Goal: Find specific page/section: Find specific page/section

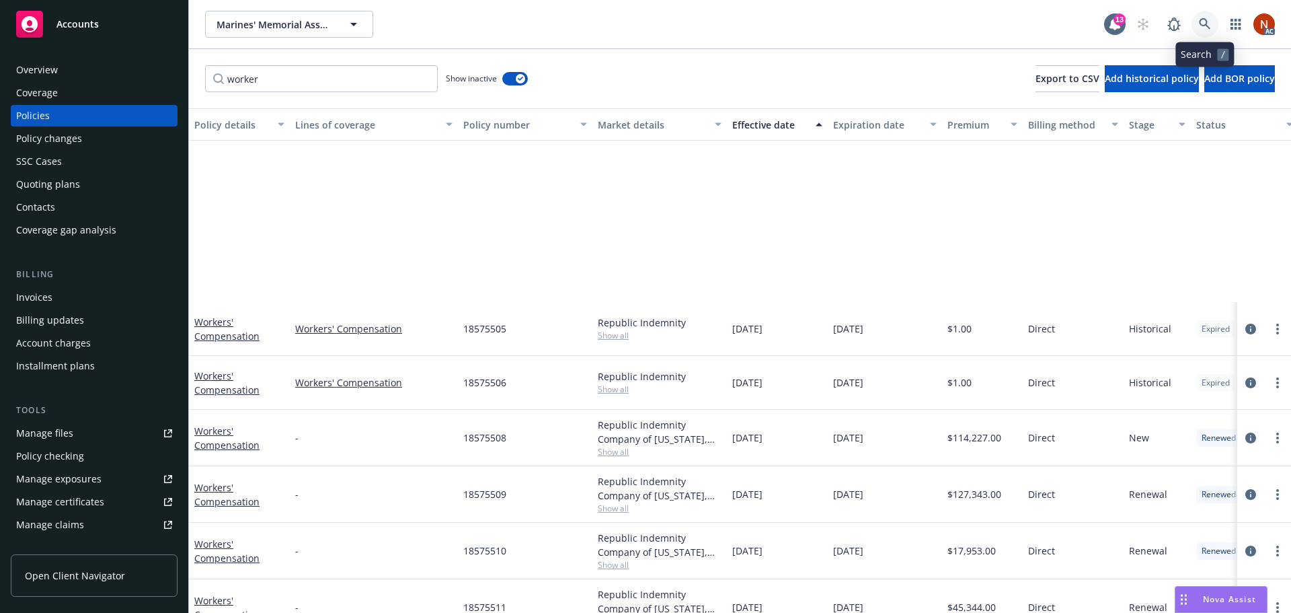
click at [1212, 22] on link at bounding box center [1204, 24] width 27 height 27
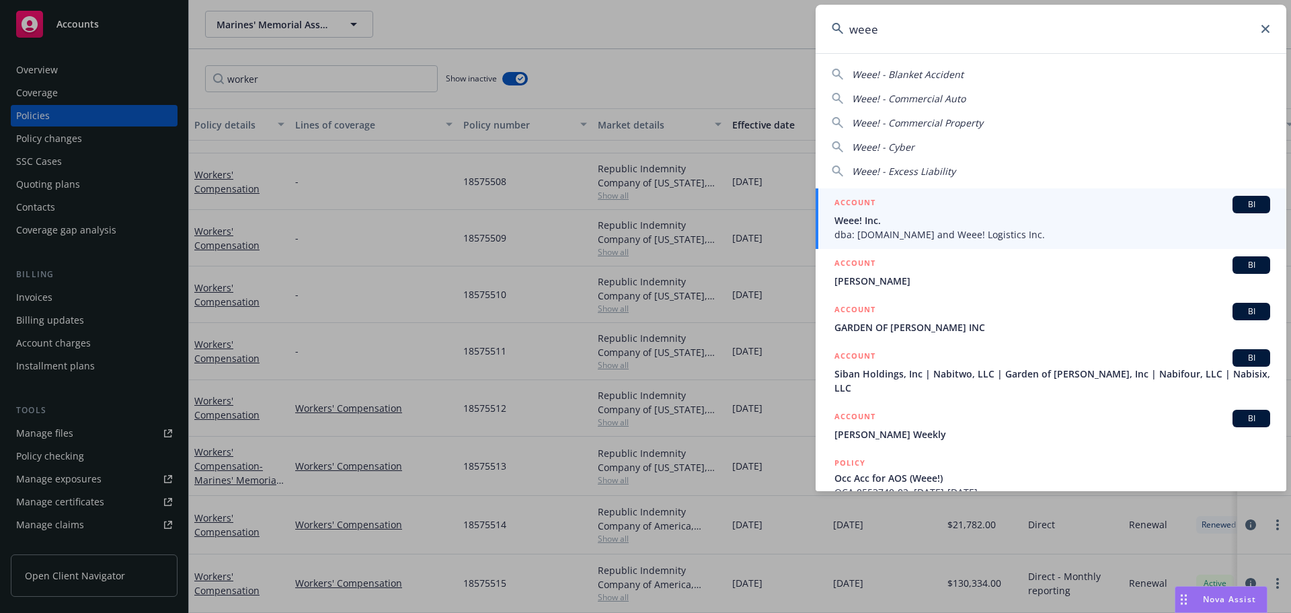
type input "weee"
click at [913, 213] on span "Weee! Inc." at bounding box center [1052, 220] width 436 height 14
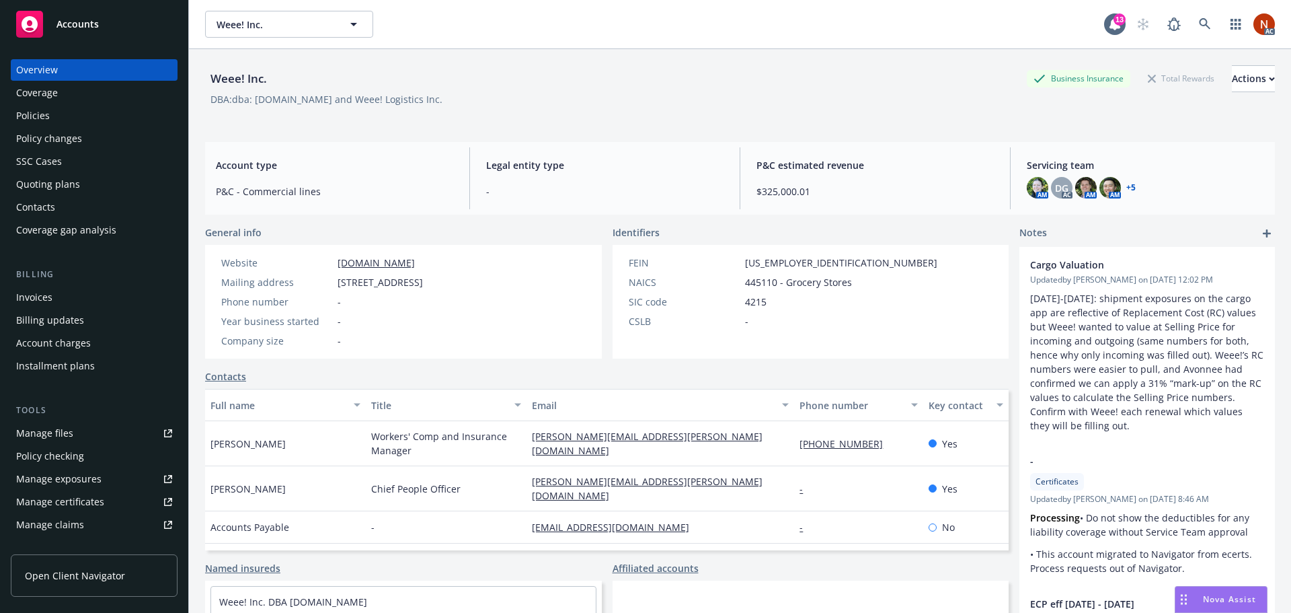
click at [48, 114] on div "Policies" at bounding box center [33, 116] width 34 height 22
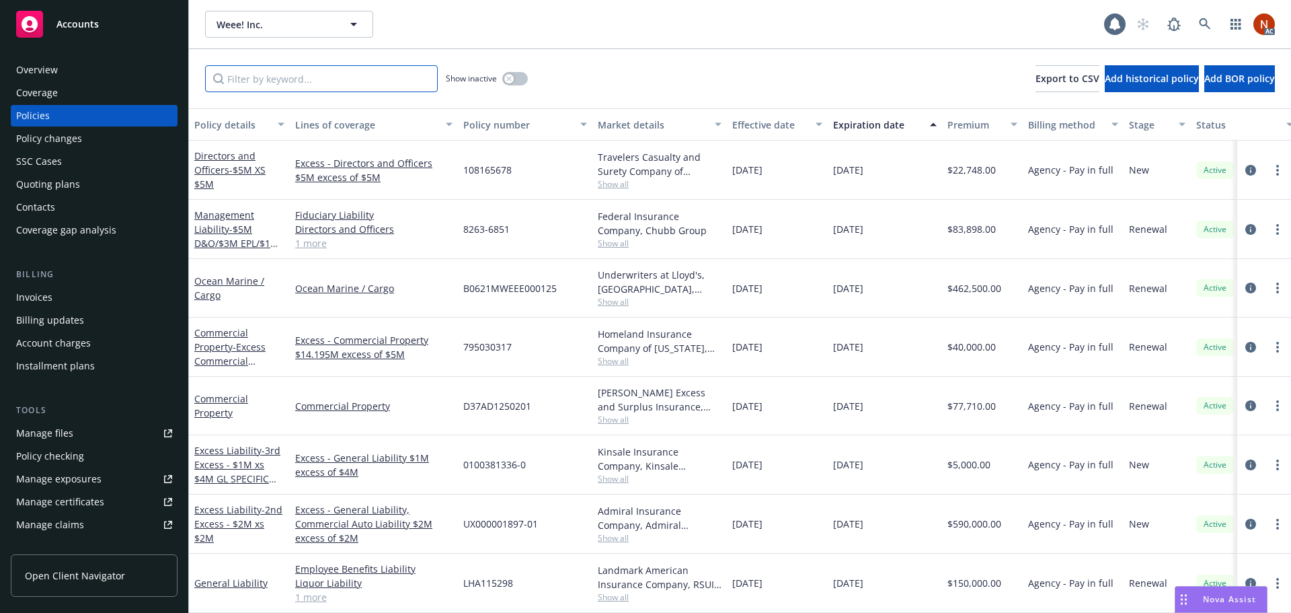
click at [314, 83] on input "Filter by keyword..." at bounding box center [321, 78] width 233 height 27
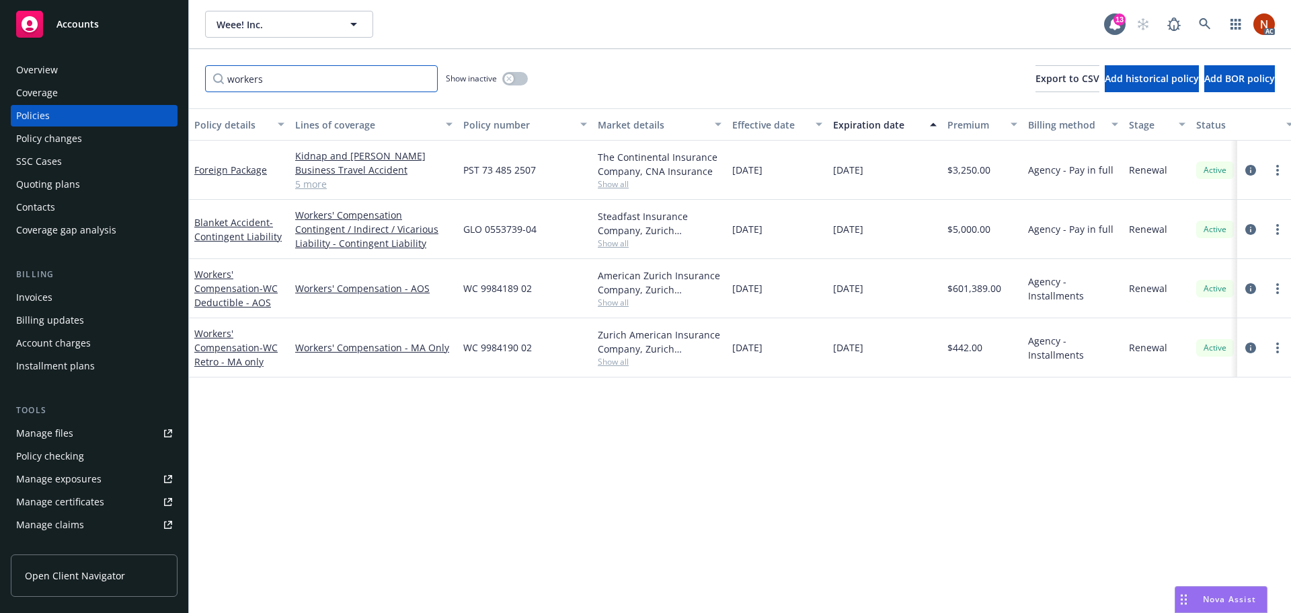
type input "workers"
click at [512, 80] on div "button" at bounding box center [508, 78] width 9 height 9
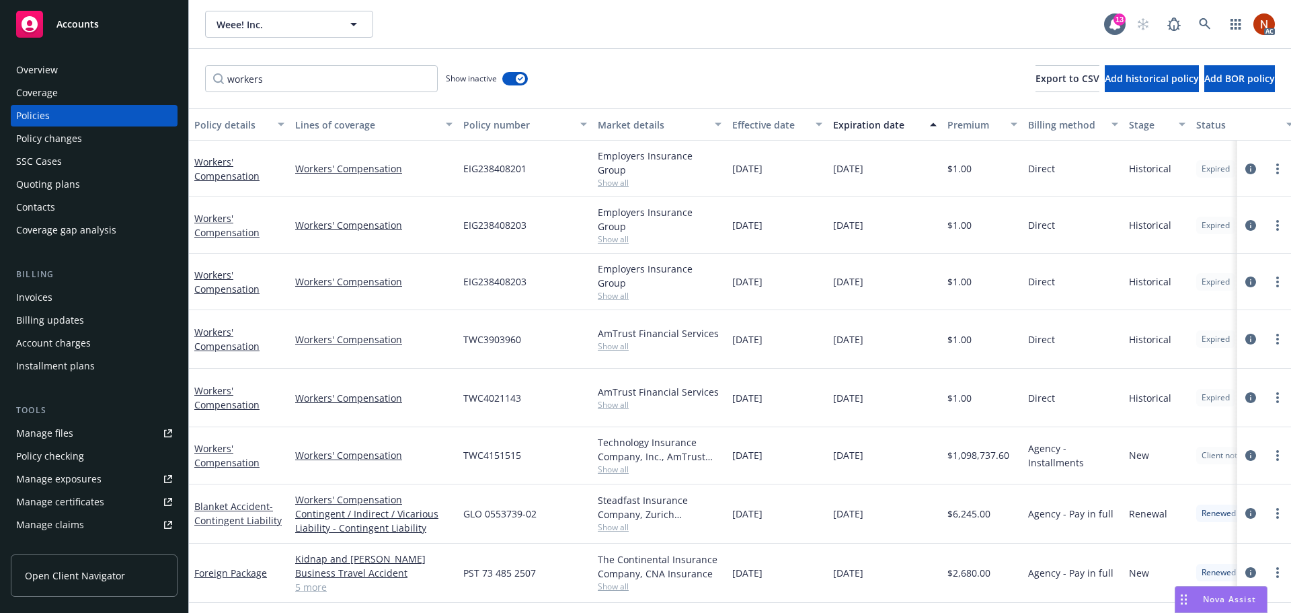
click at [765, 122] on div "Effective date" at bounding box center [769, 125] width 75 height 14
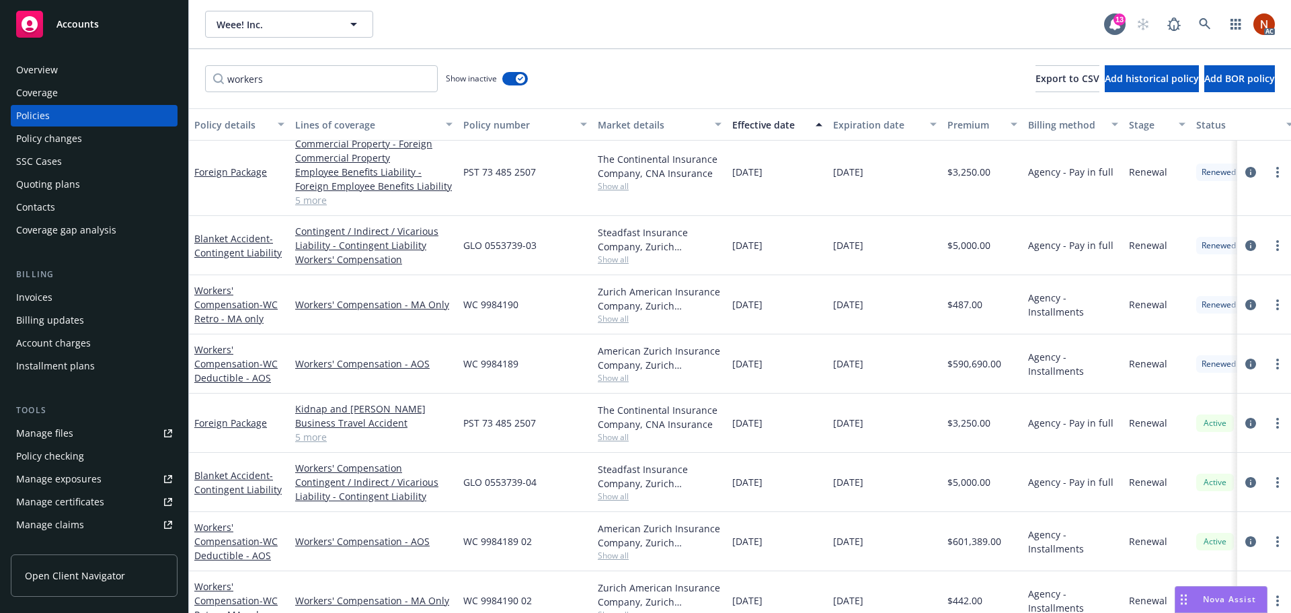
scroll to position [583, 0]
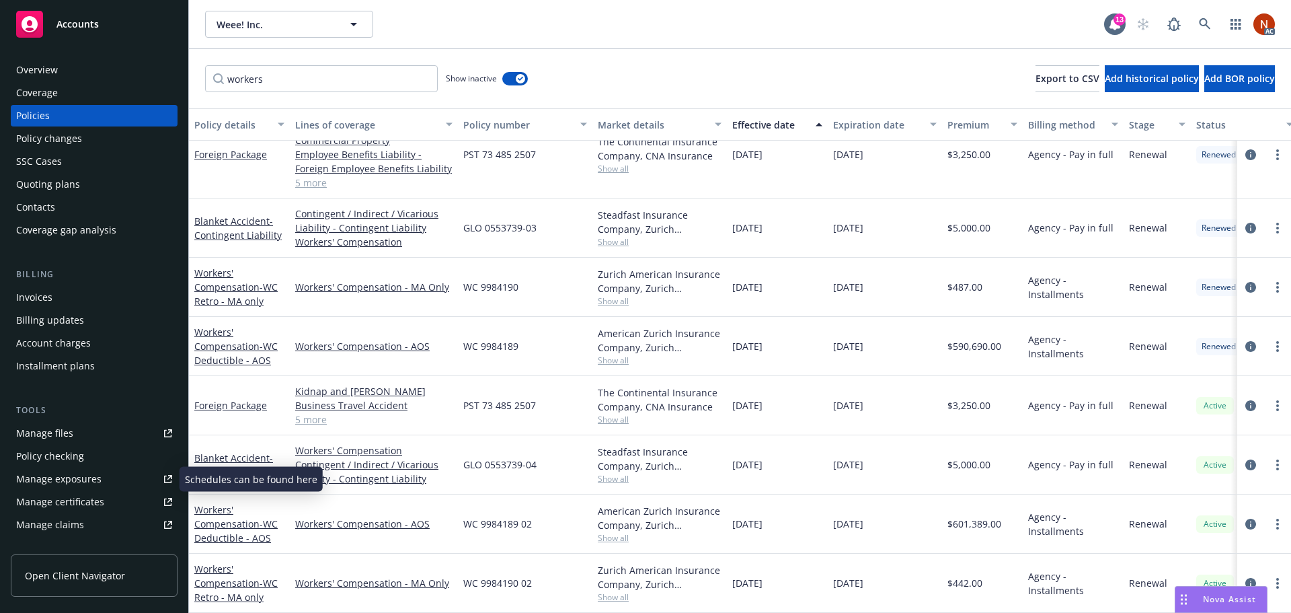
click at [78, 430] on link "Manage files" at bounding box center [94, 433] width 167 height 22
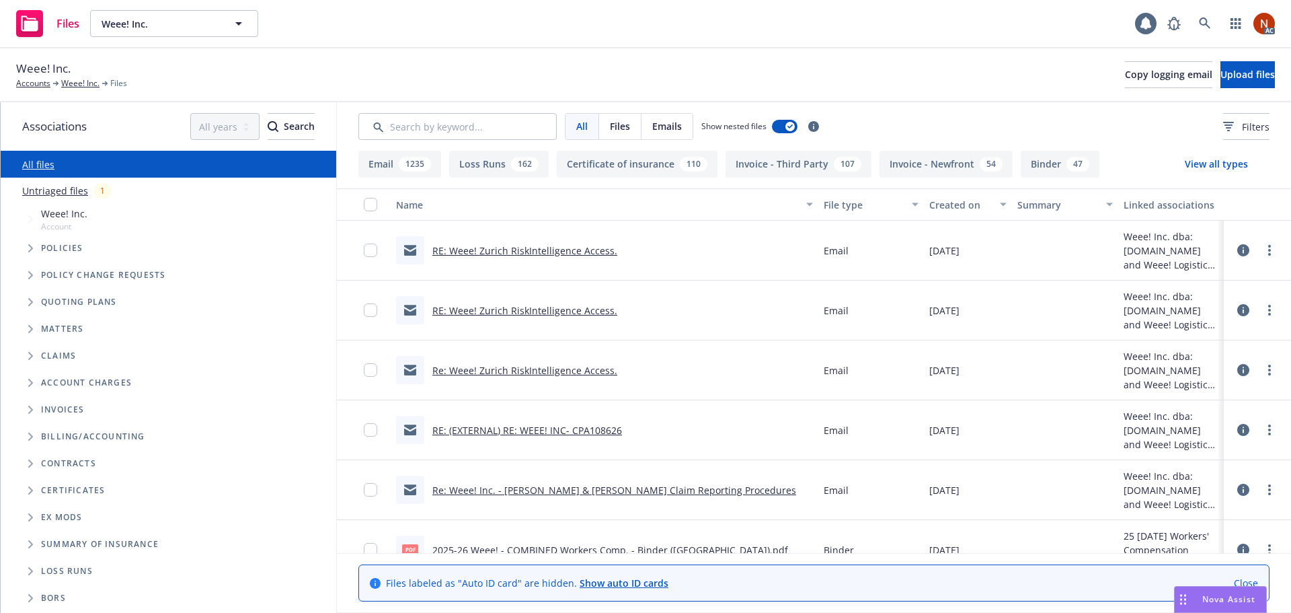
click at [497, 167] on button "Loss Runs 162" at bounding box center [499, 164] width 100 height 27
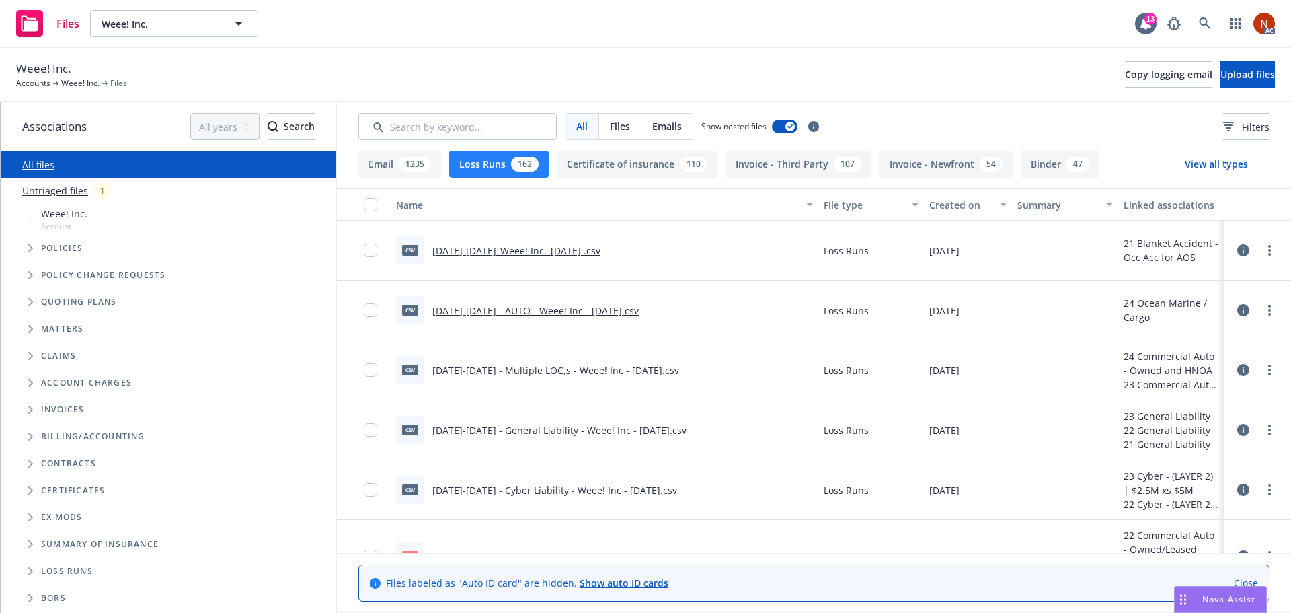
click at [964, 207] on div "Created on" at bounding box center [960, 205] width 63 height 14
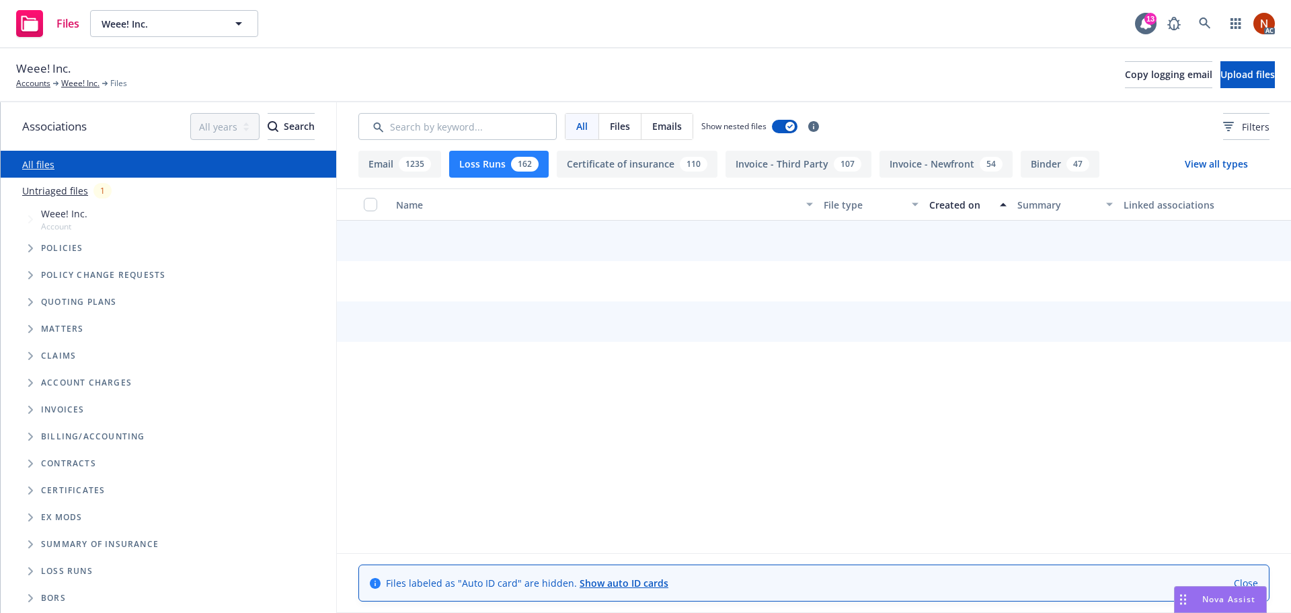
click at [951, 205] on div "Created on" at bounding box center [960, 205] width 63 height 14
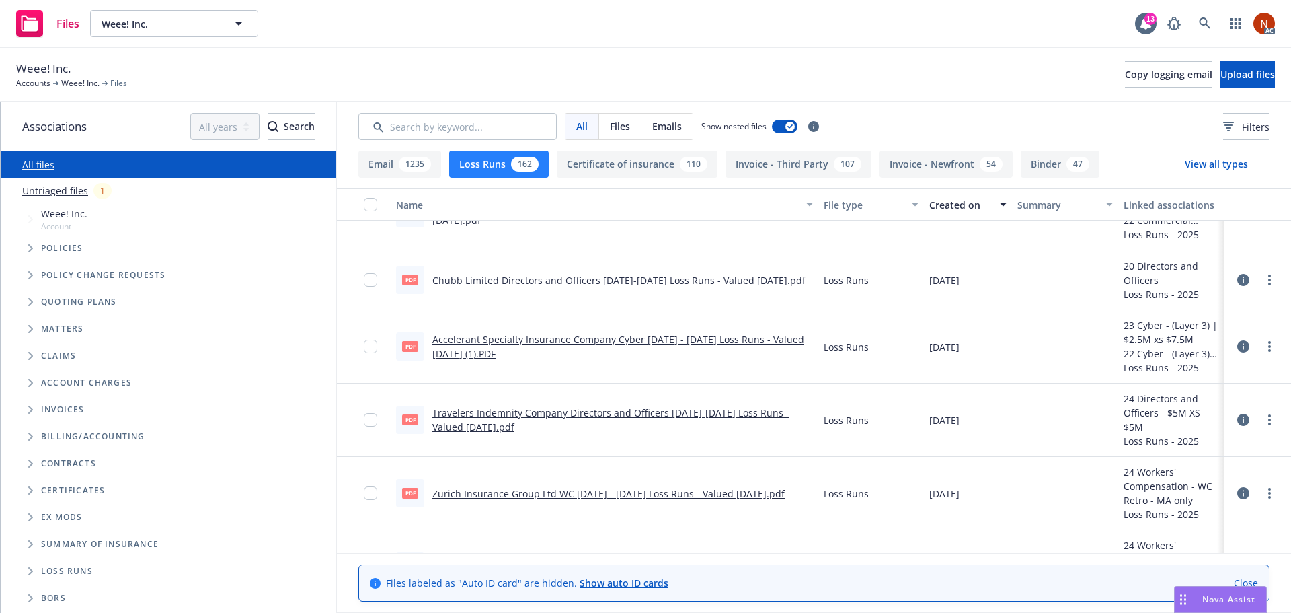
scroll to position [605, 0]
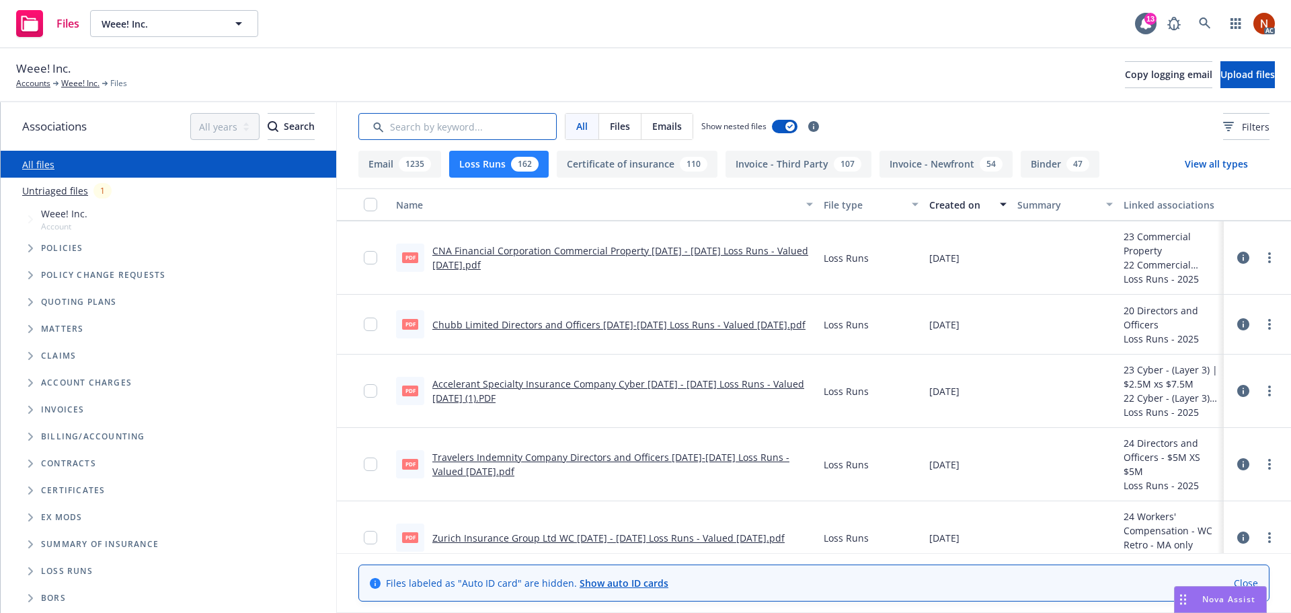
click at [405, 126] on input "Search by keyword..." at bounding box center [457, 126] width 198 height 27
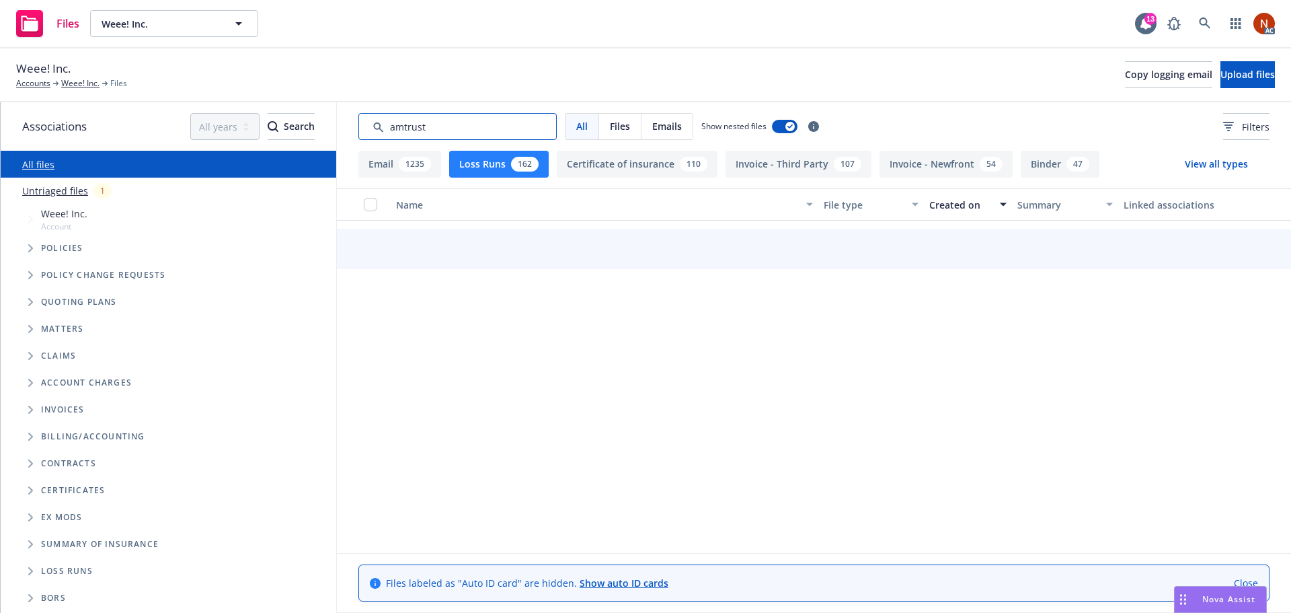
type input "amtrust"
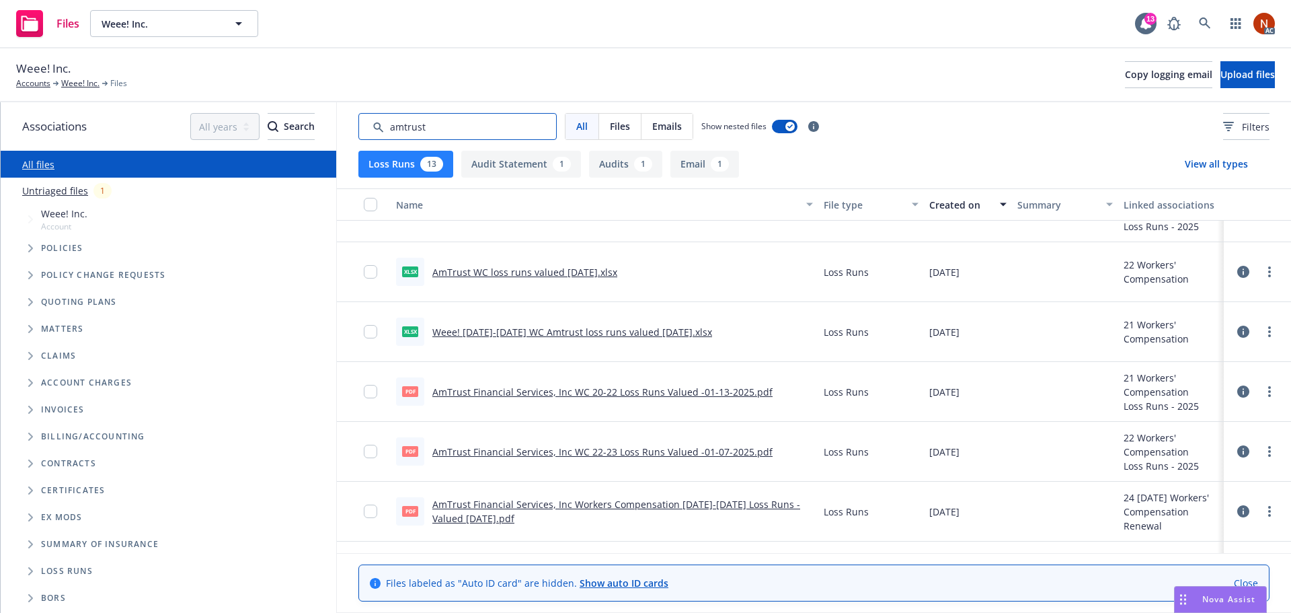
scroll to position [0, 0]
